Goal: Obtain resource: Obtain resource

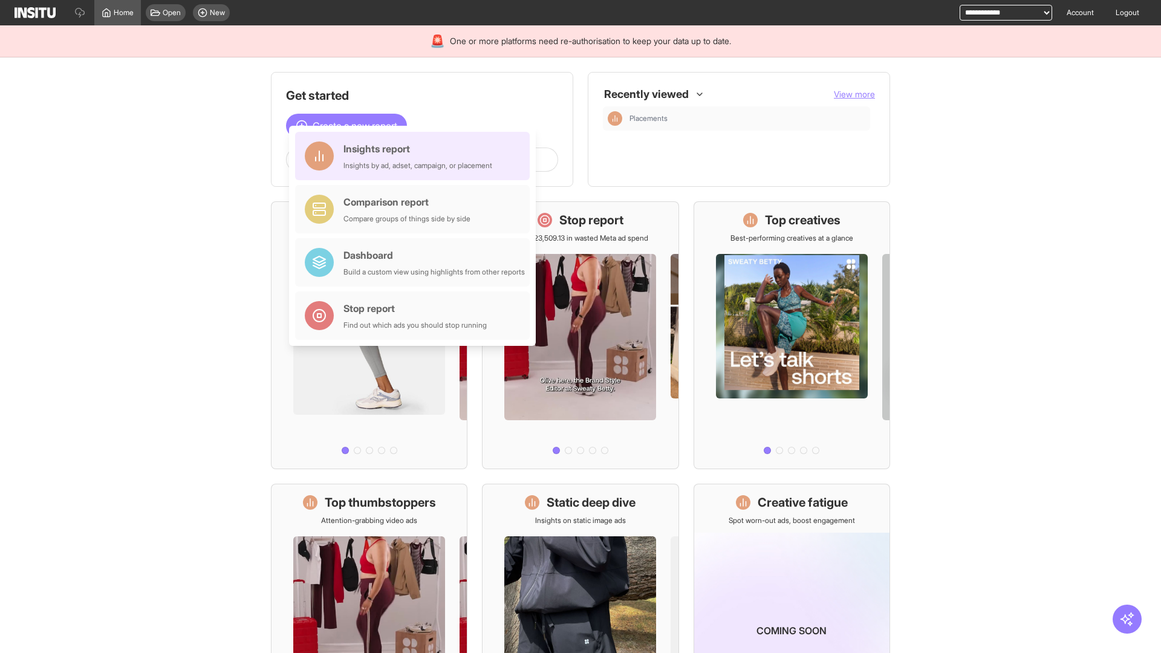
click at [416, 156] on div "Insights report Insights by ad, adset, campaign, or placement" at bounding box center [418, 156] width 149 height 29
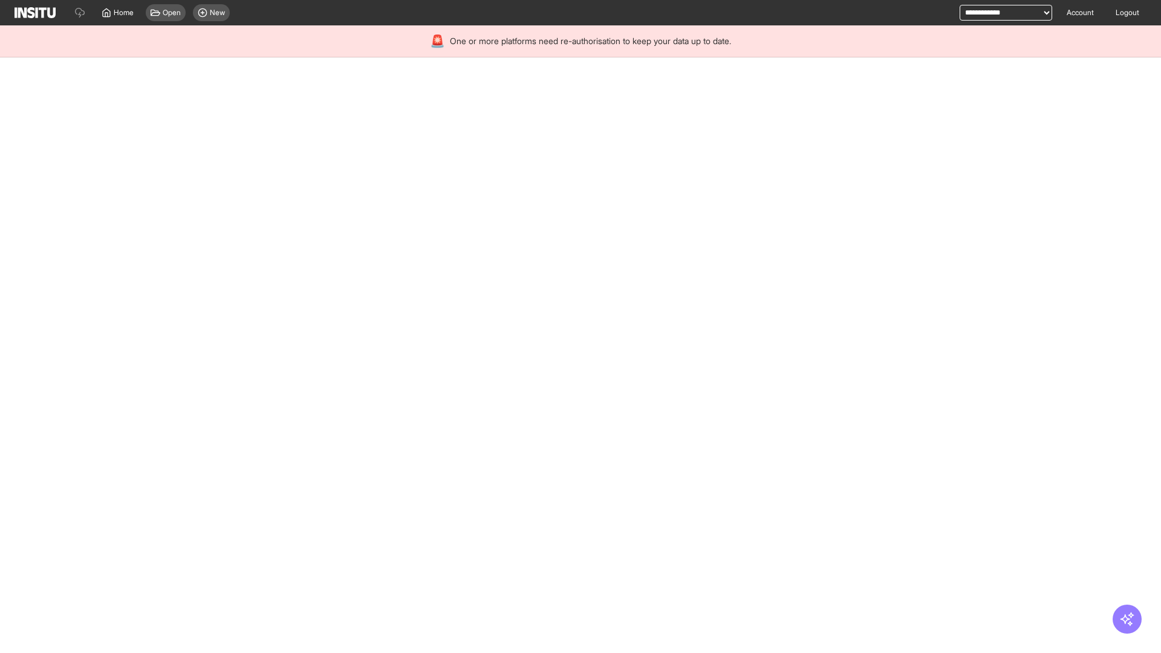
select select "**"
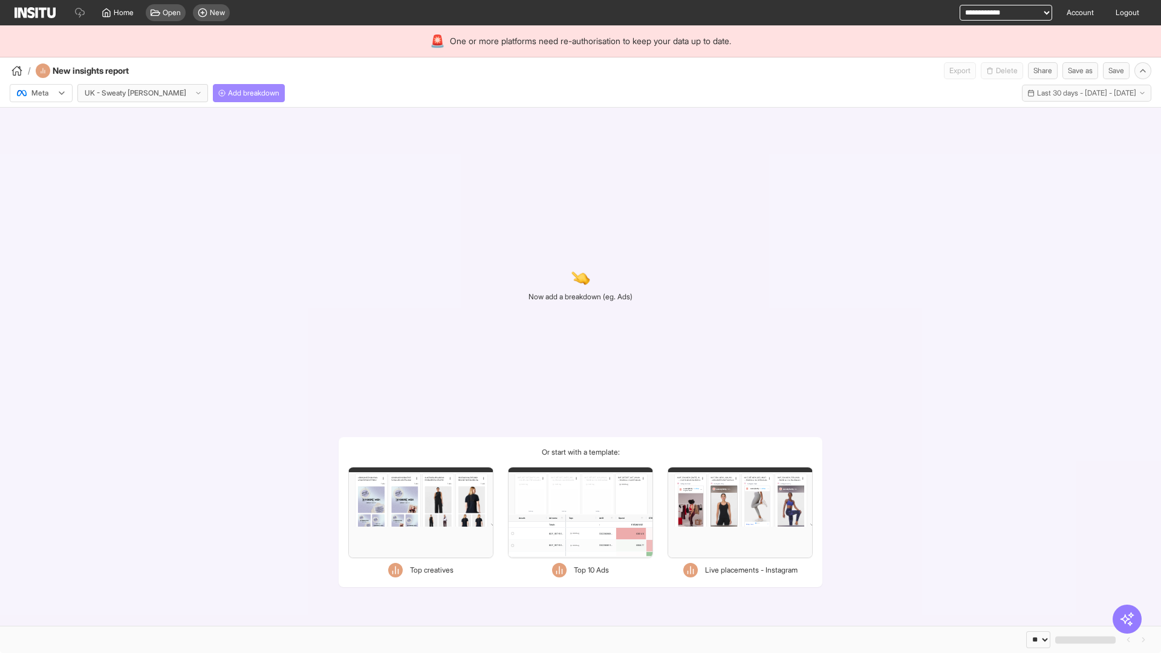
click at [228, 93] on span "Add breakdown" at bounding box center [253, 93] width 51 height 10
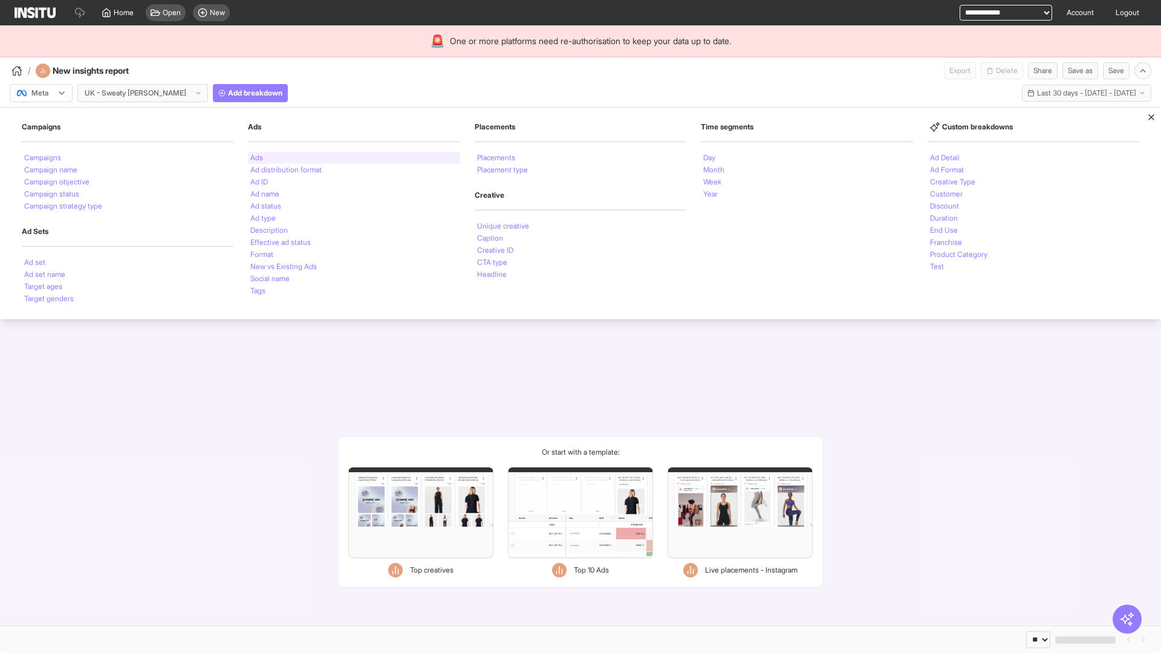
click at [256, 158] on li "Ads" at bounding box center [256, 157] width 13 height 7
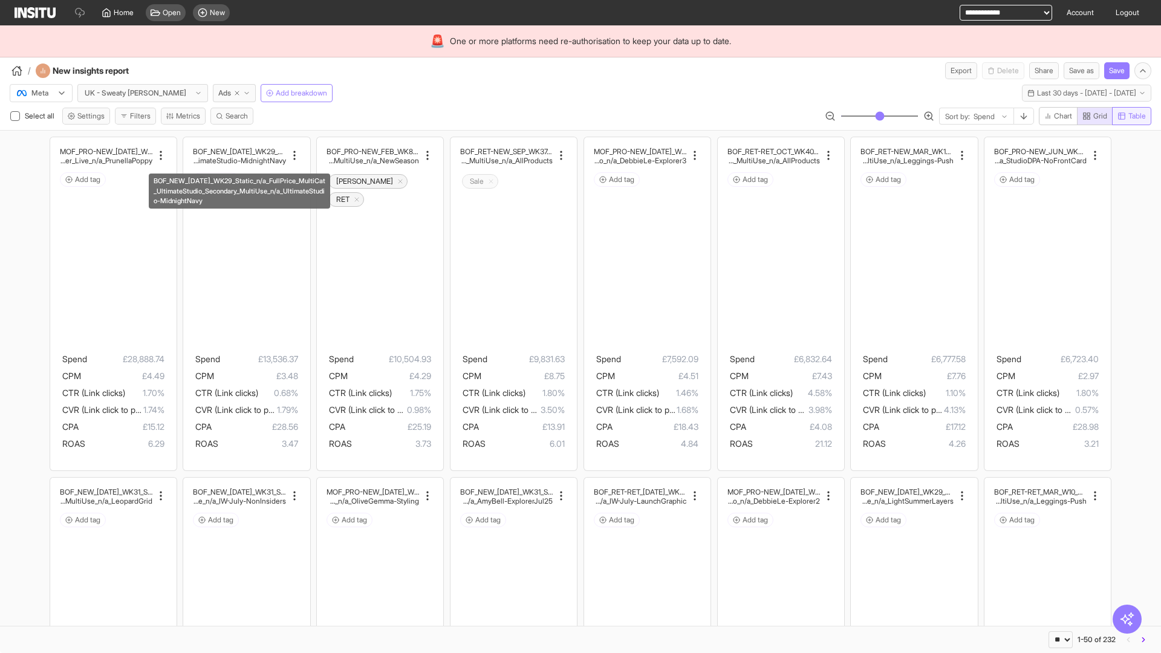
click at [1131, 116] on span "Table" at bounding box center [1138, 116] width 18 height 10
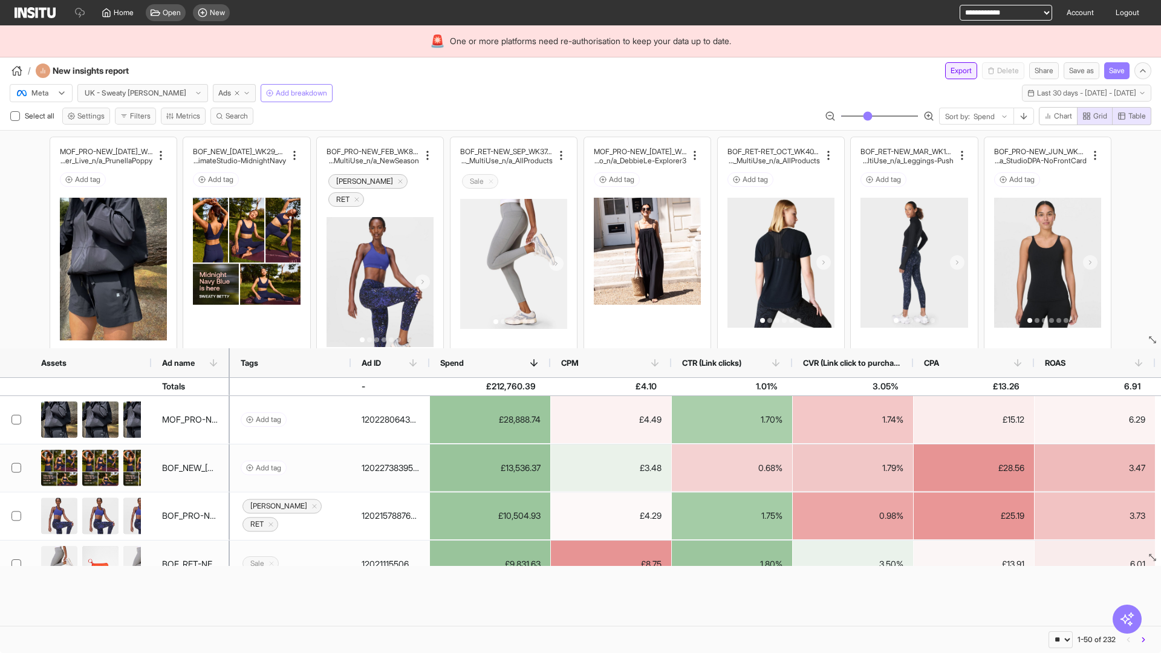
click at [954, 71] on button "Export" at bounding box center [961, 70] width 32 height 17
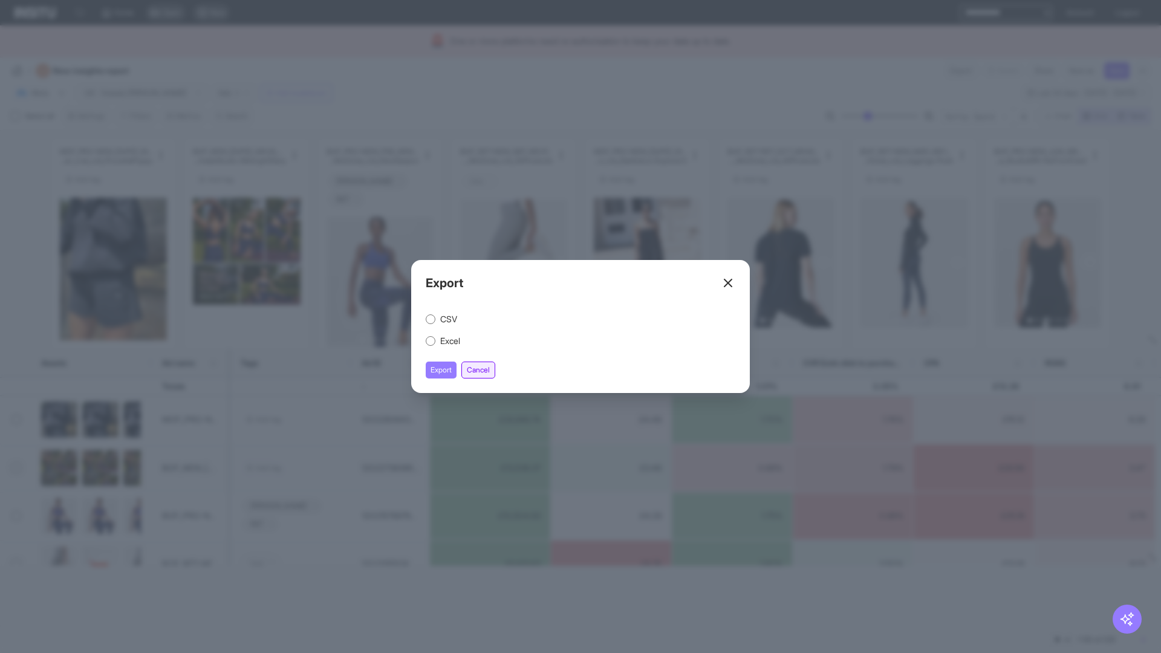
click at [480, 370] on button "Cancel" at bounding box center [479, 370] width 34 height 17
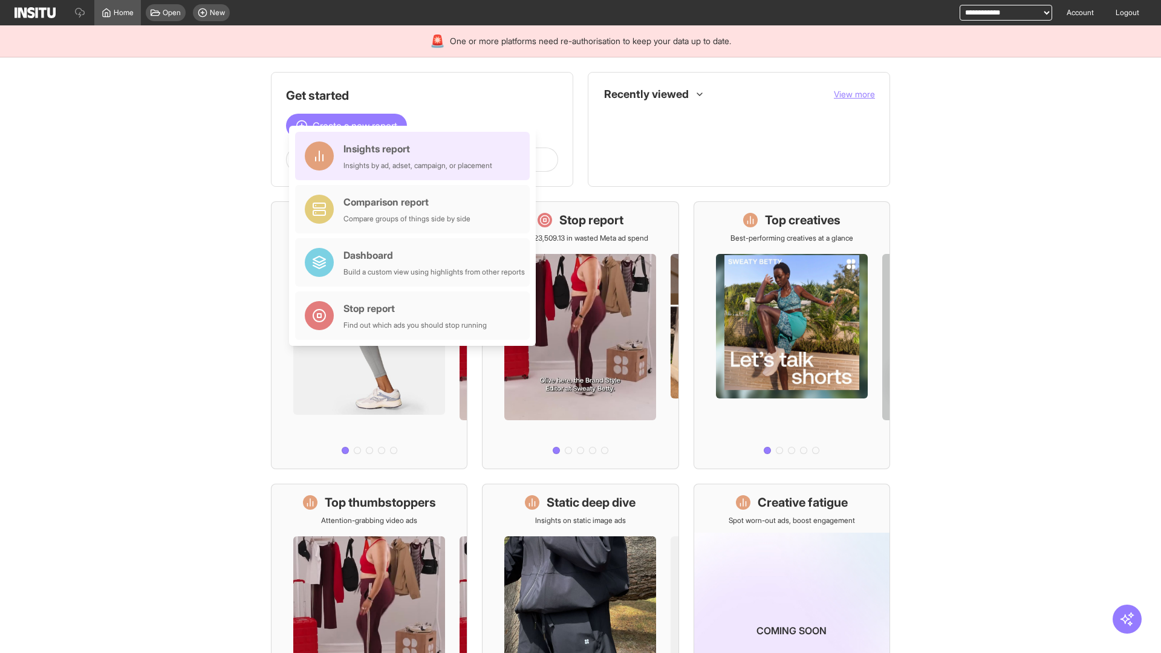
click at [416, 156] on div "Insights report Insights by ad, adset, campaign, or placement" at bounding box center [418, 156] width 149 height 29
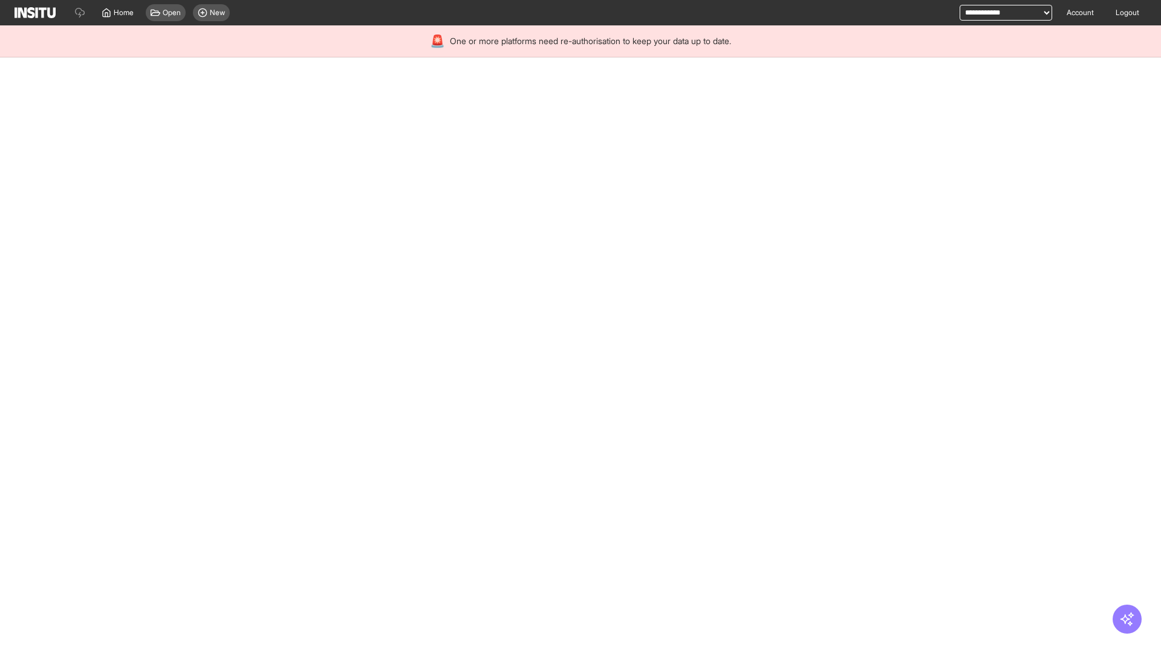
select select "**"
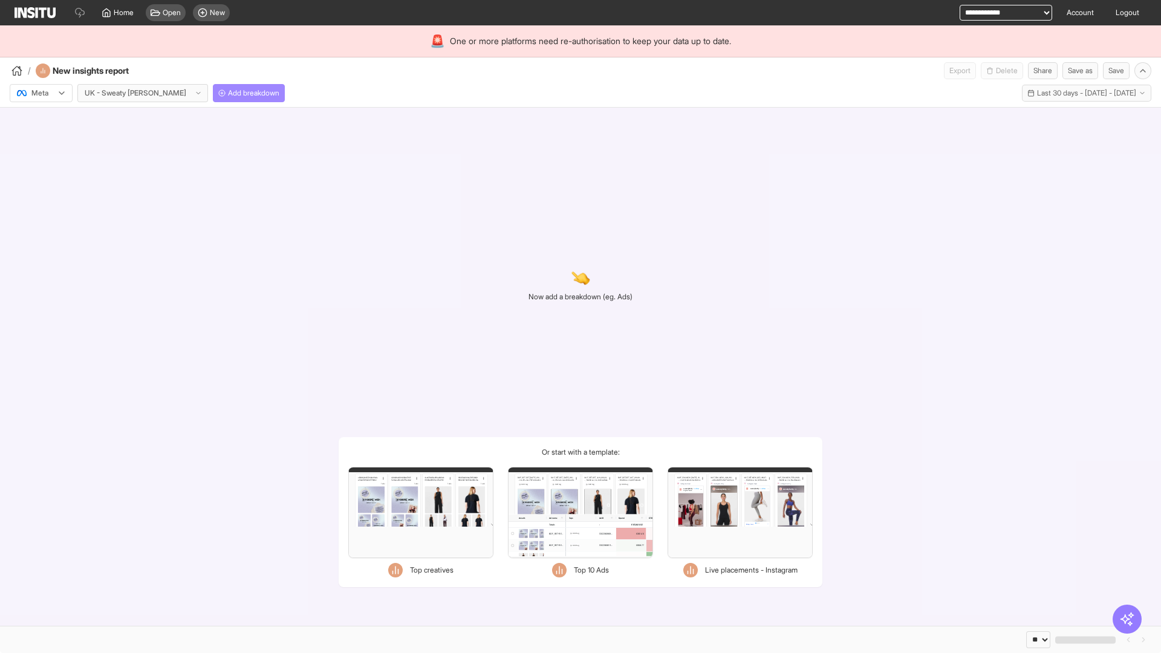
click at [228, 93] on span "Add breakdown" at bounding box center [253, 93] width 51 height 10
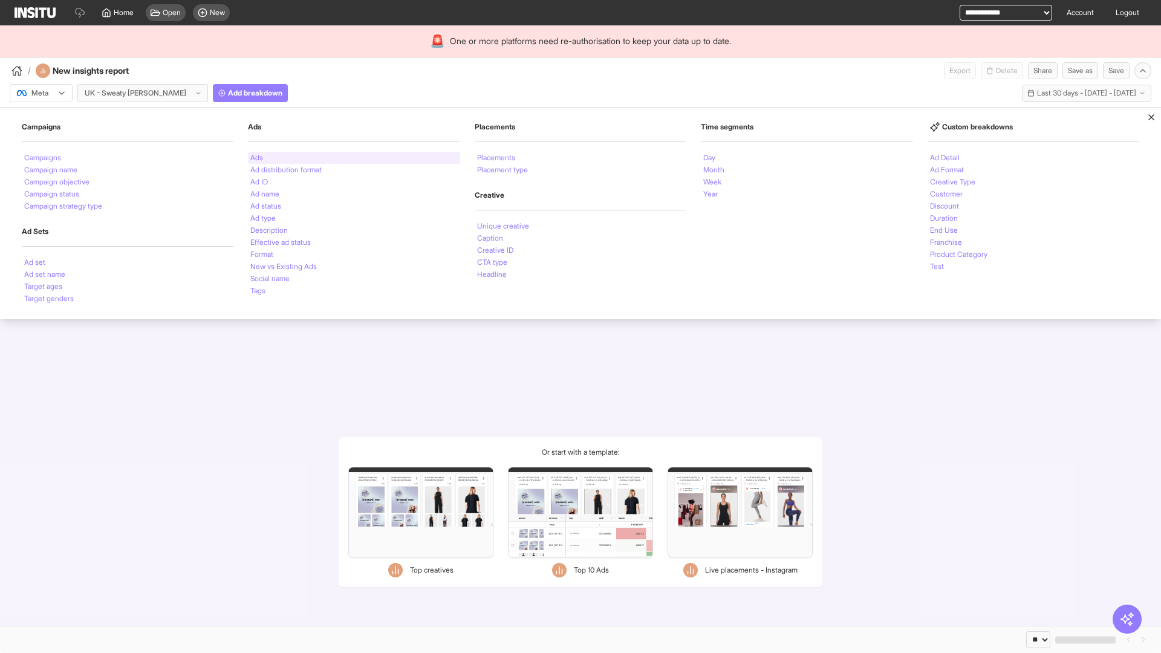
click at [256, 158] on li "Ads" at bounding box center [256, 157] width 13 height 7
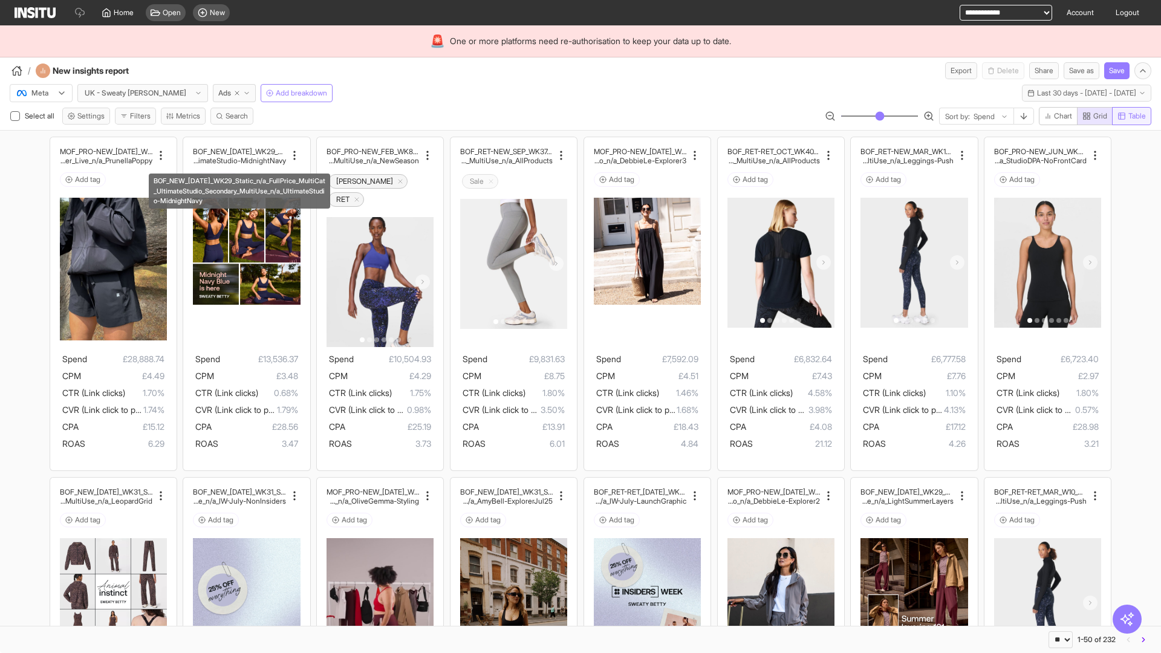
click at [1131, 116] on span "Table" at bounding box center [1138, 116] width 18 height 10
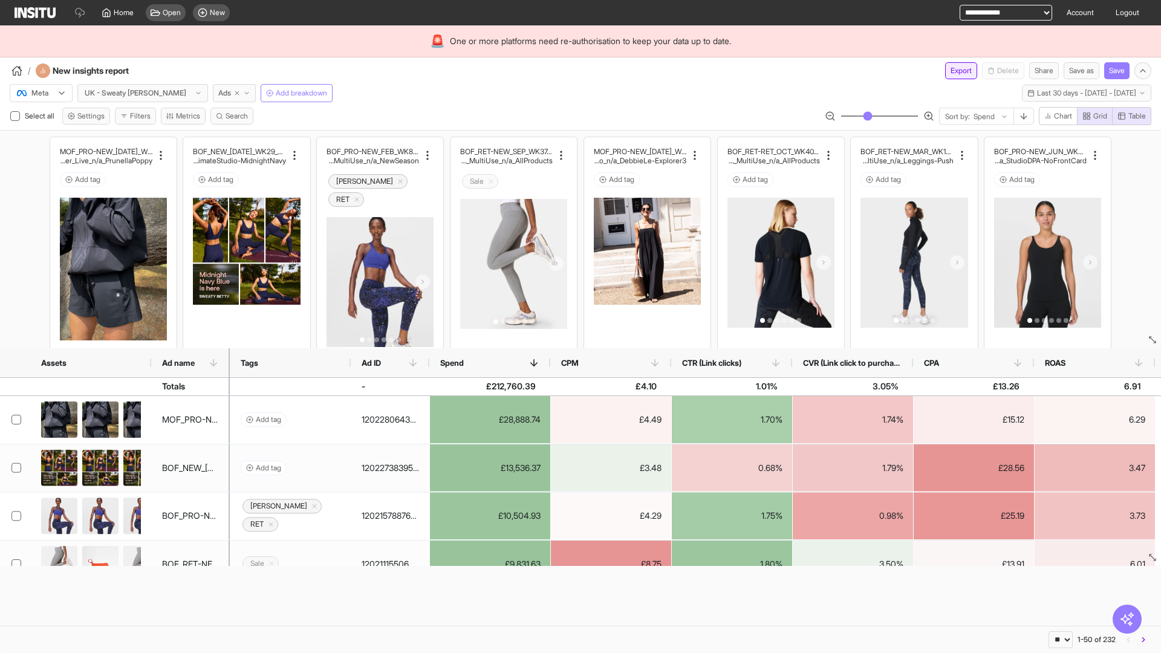
click at [954, 71] on button "Export" at bounding box center [961, 70] width 32 height 17
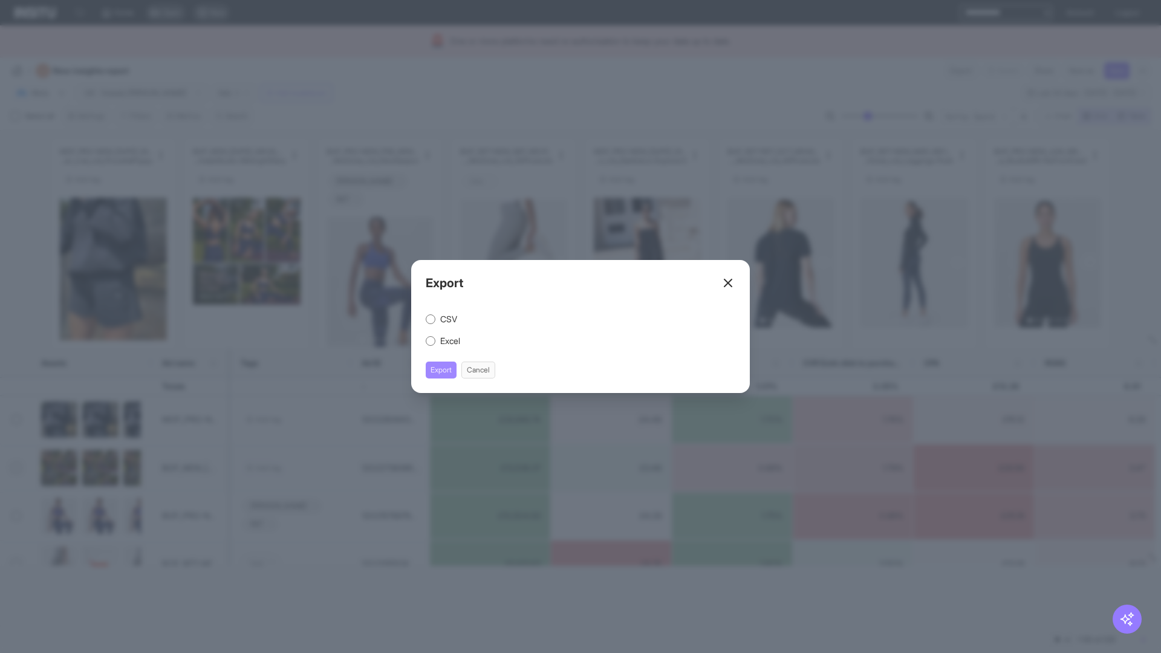
click at [442, 370] on button "Export" at bounding box center [441, 370] width 31 height 17
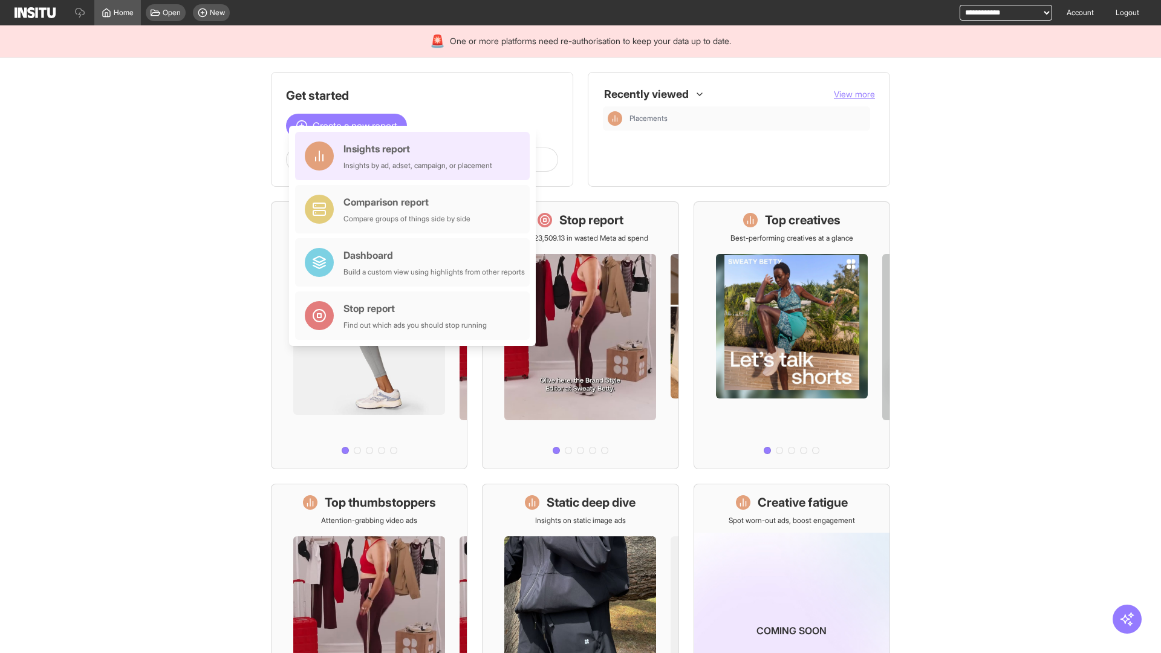
click at [416, 156] on div "Insights report Insights by ad, adset, campaign, or placement" at bounding box center [418, 156] width 149 height 29
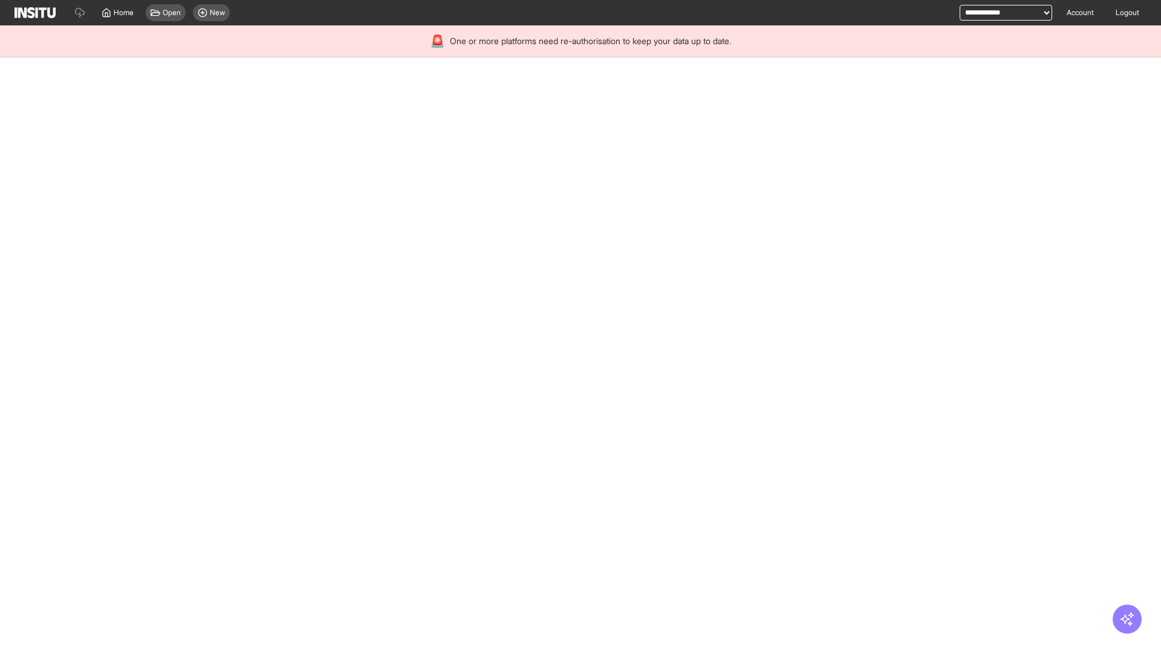
select select "**"
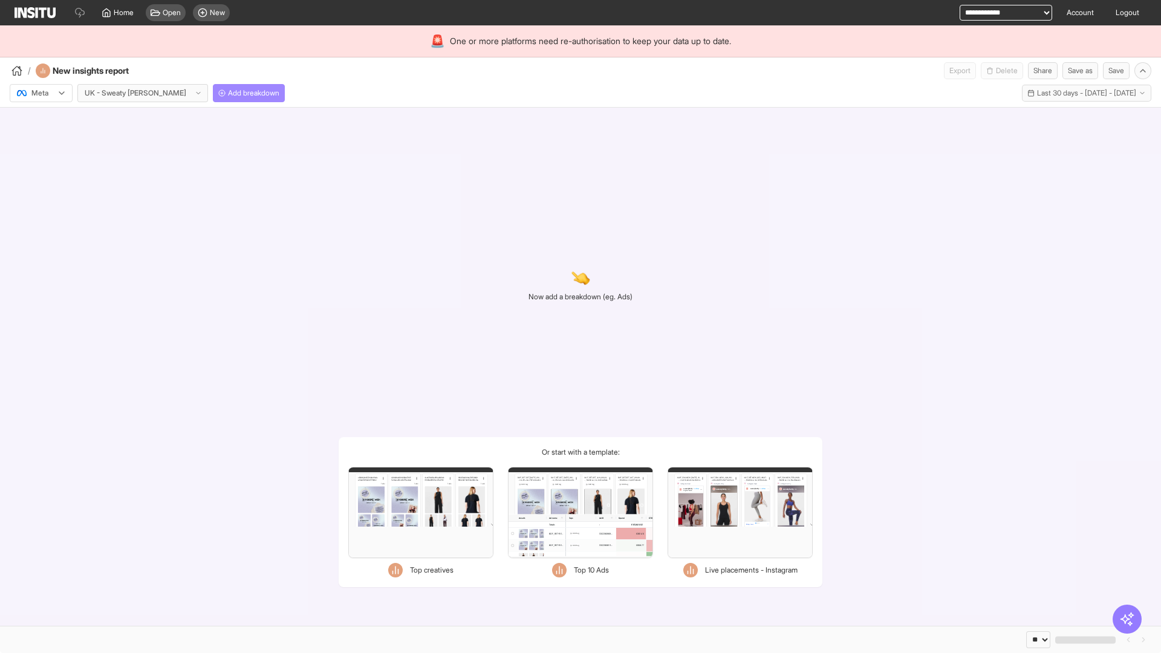
click at [228, 93] on span "Add breakdown" at bounding box center [253, 93] width 51 height 10
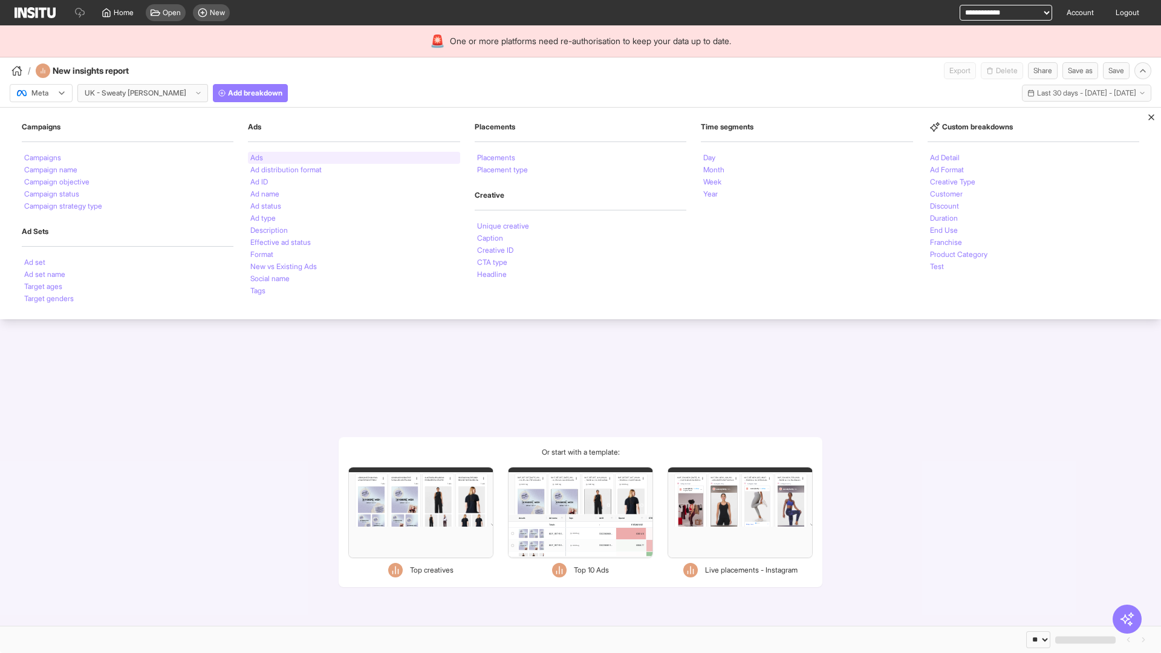
click at [256, 158] on li "Ads" at bounding box center [256, 157] width 13 height 7
